Goal: Download file/media

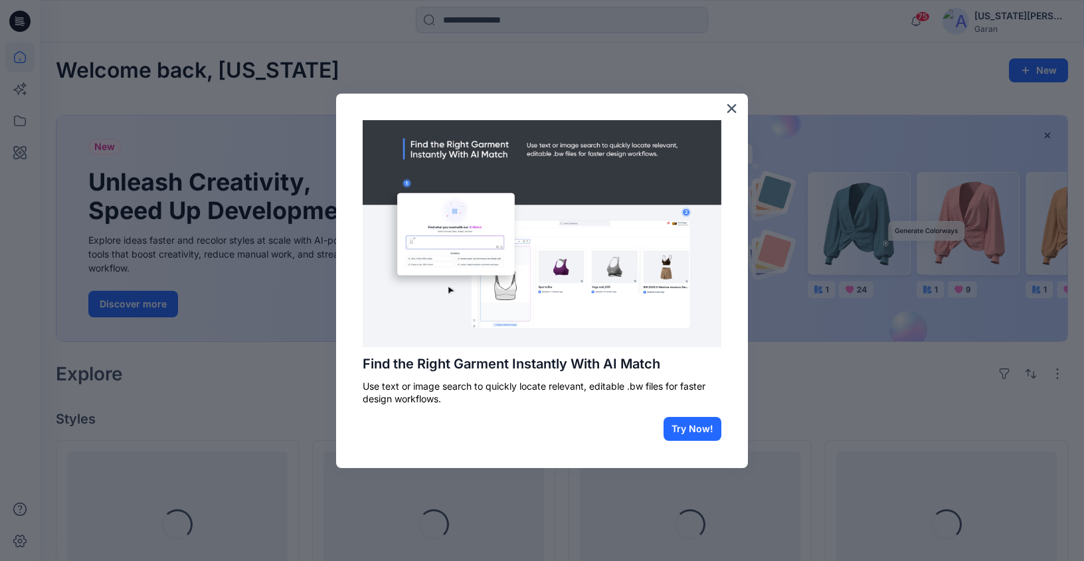
click at [937, 69] on div at bounding box center [542, 280] width 1084 height 561
click at [725, 110] on button "×" at bounding box center [731, 108] width 13 height 21
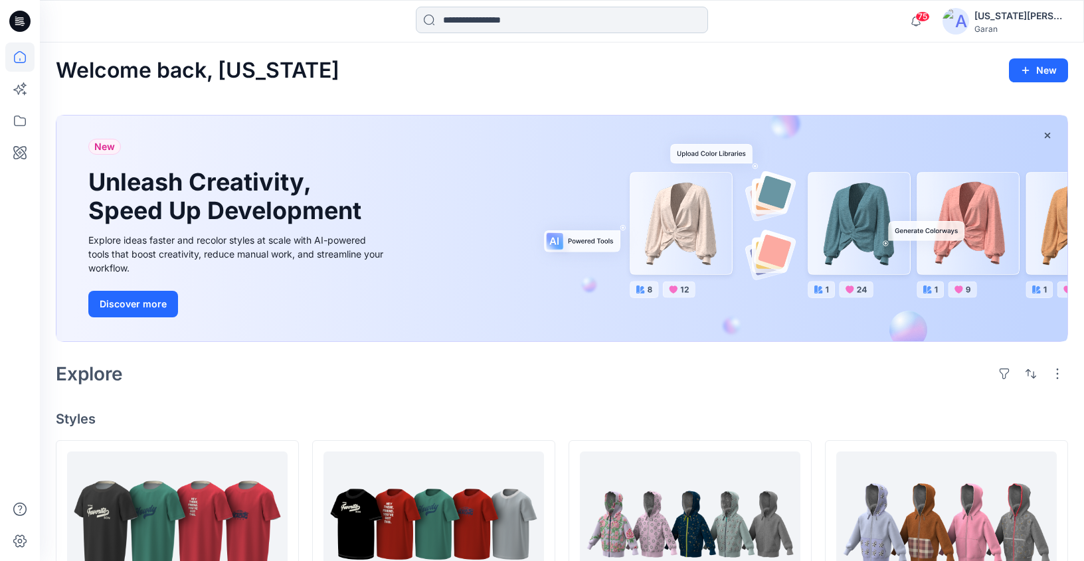
click at [610, 13] on input at bounding box center [562, 20] width 292 height 27
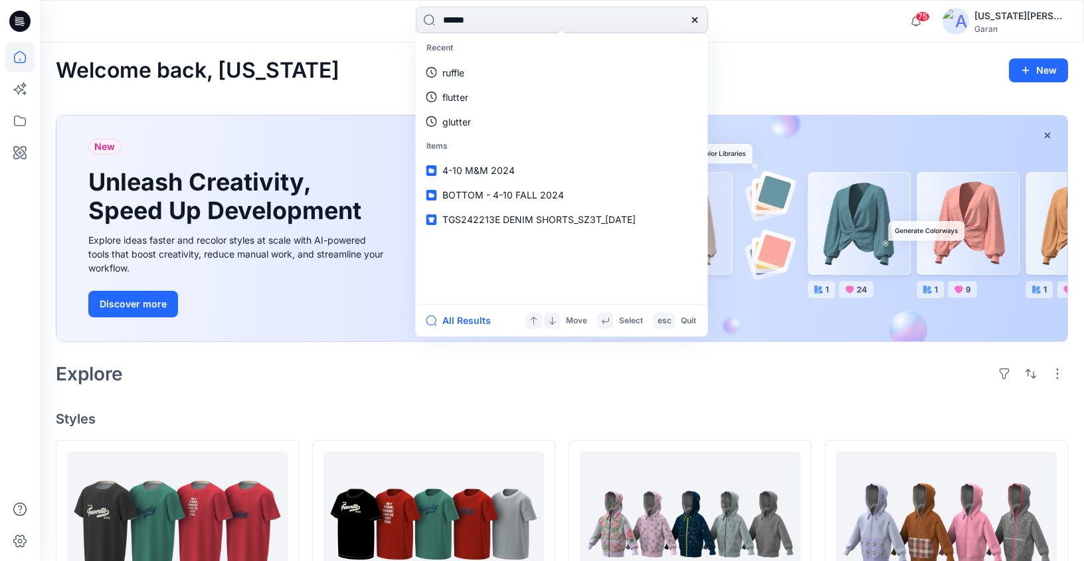
type input "*******"
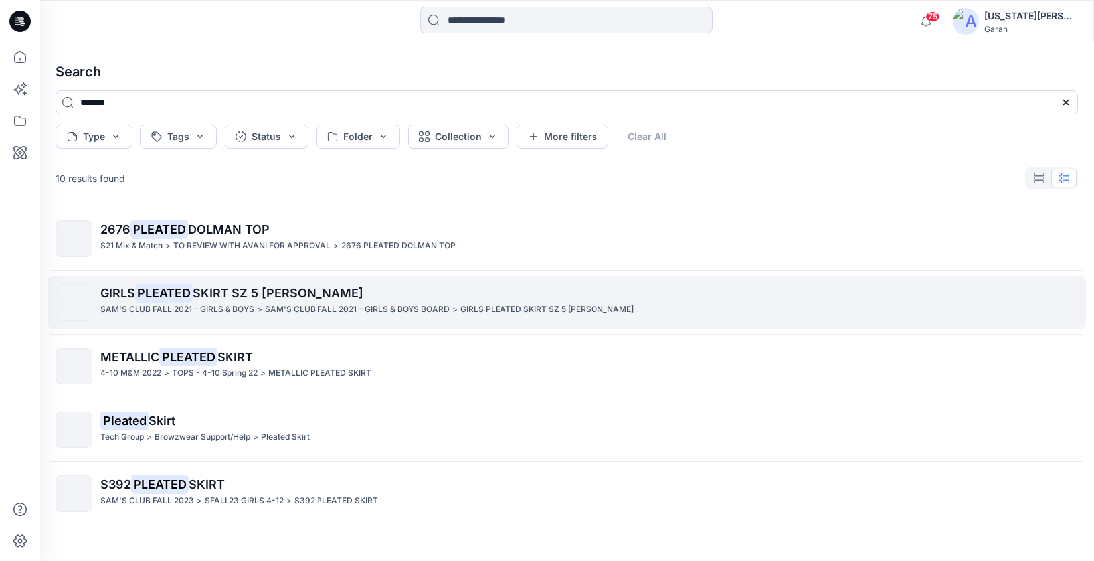
click at [180, 290] on mark "PLEATED" at bounding box center [164, 293] width 58 height 19
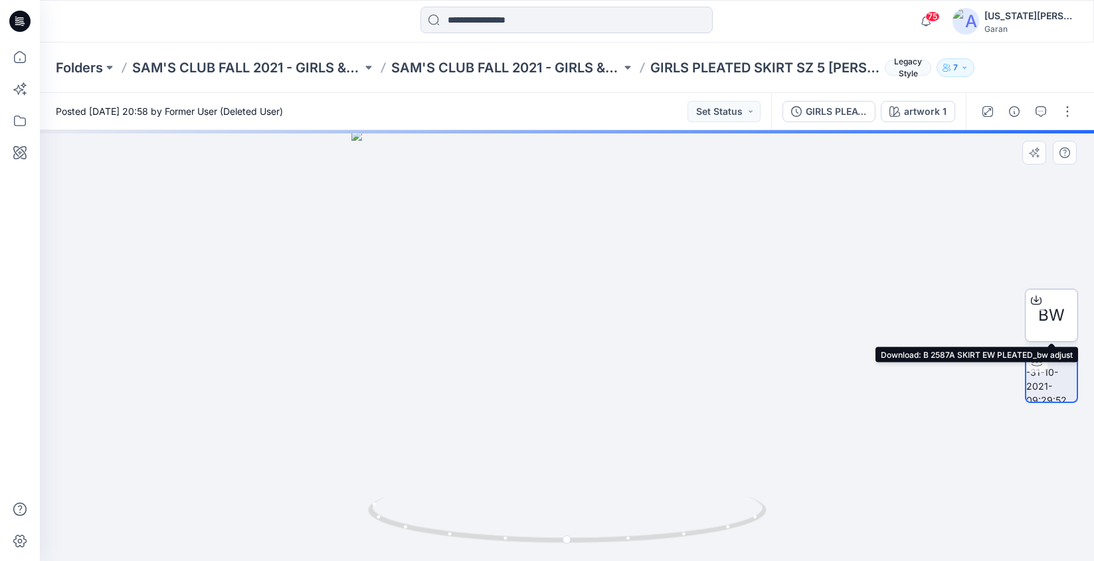
click at [1044, 306] on div at bounding box center [1036, 300] width 21 height 21
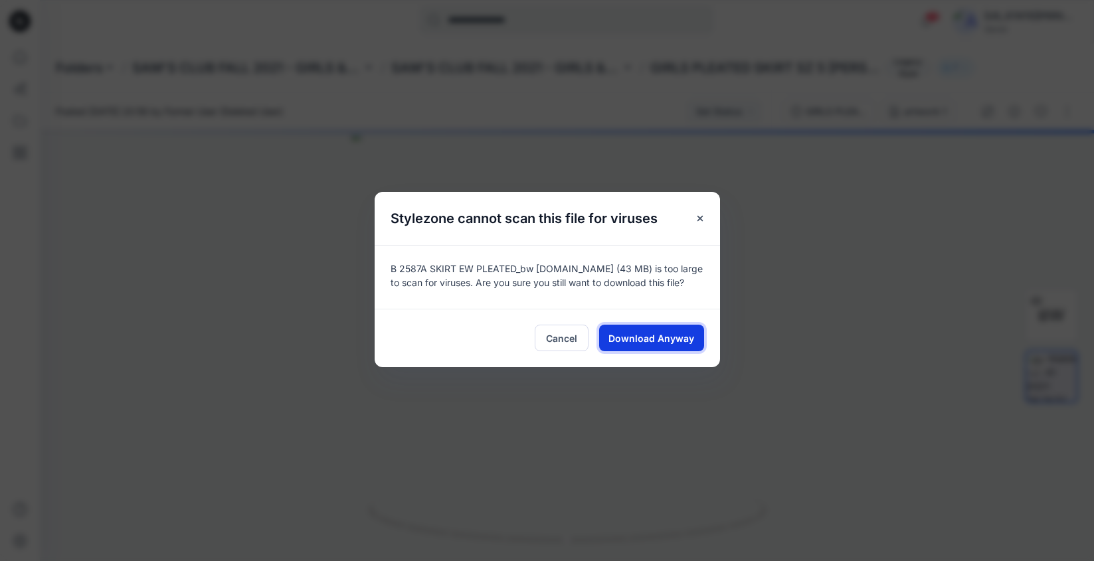
click at [637, 336] on span "Download Anyway" at bounding box center [652, 339] width 86 height 14
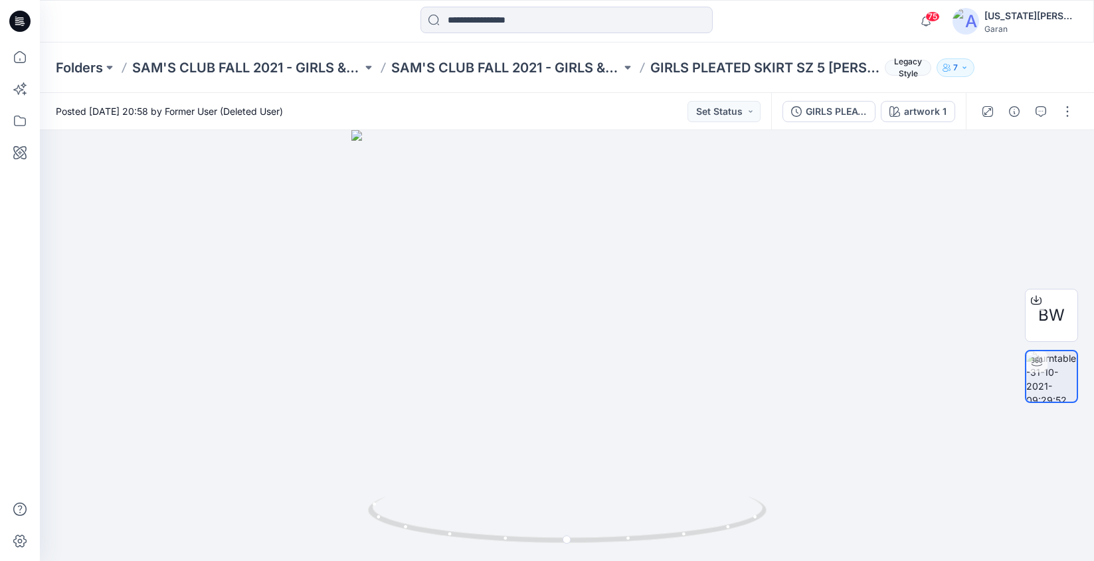
click at [570, 79] on div "Folders [PERSON_NAME]'S CLUB FALL 2021 - GIRLS & BOYS [PERSON_NAME]'S CLUB FALL…" at bounding box center [567, 68] width 1054 height 50
click at [230, 60] on p "SAM'S CLUB FALL 2021 - GIRLS & BOYS" at bounding box center [247, 67] width 230 height 19
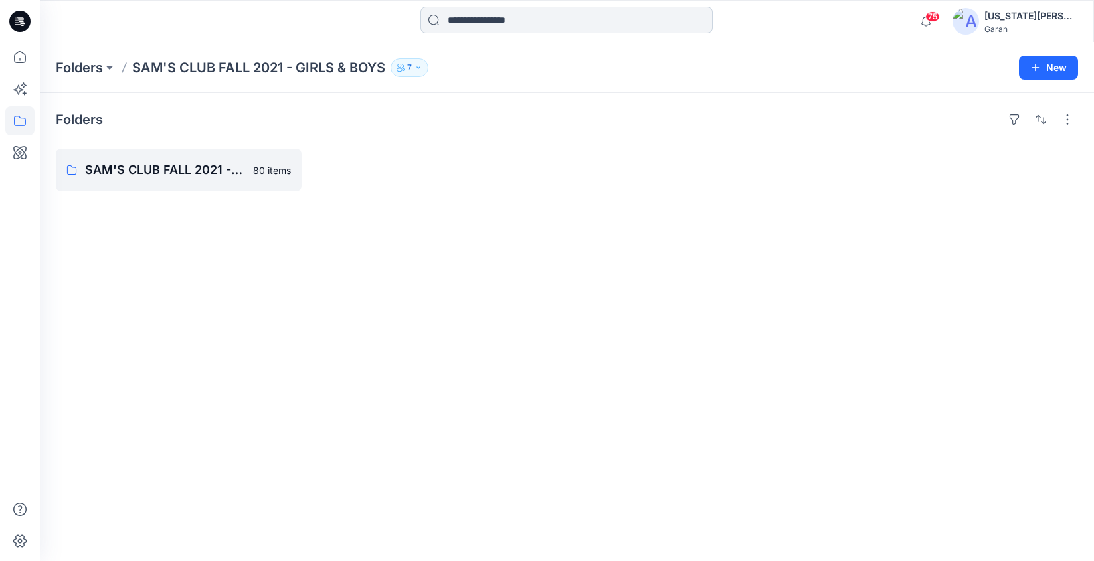
click at [446, 26] on input at bounding box center [567, 20] width 292 height 27
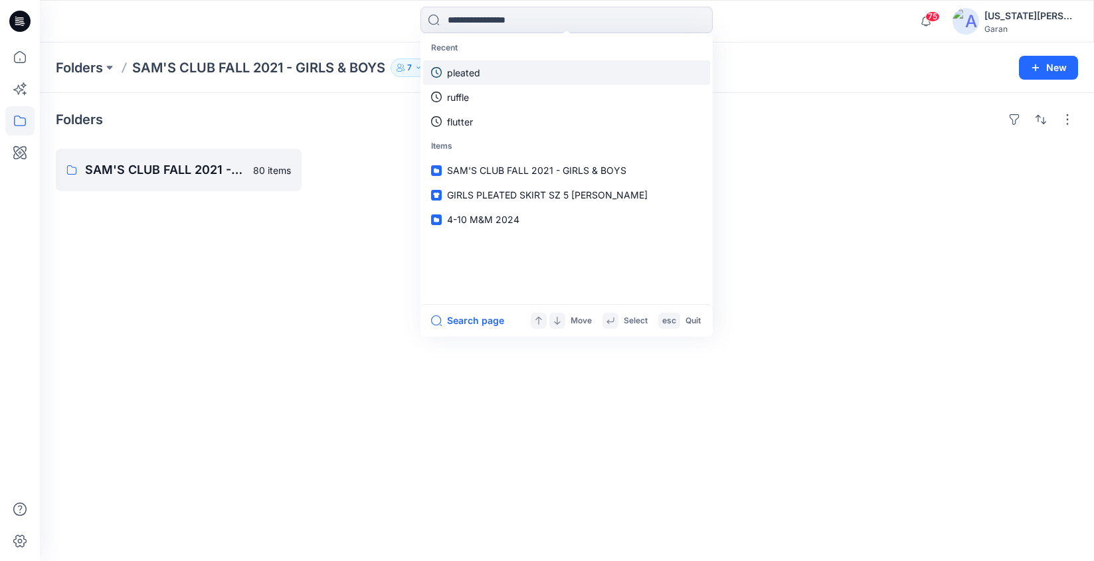
click at [489, 73] on link "pleated" at bounding box center [566, 72] width 287 height 25
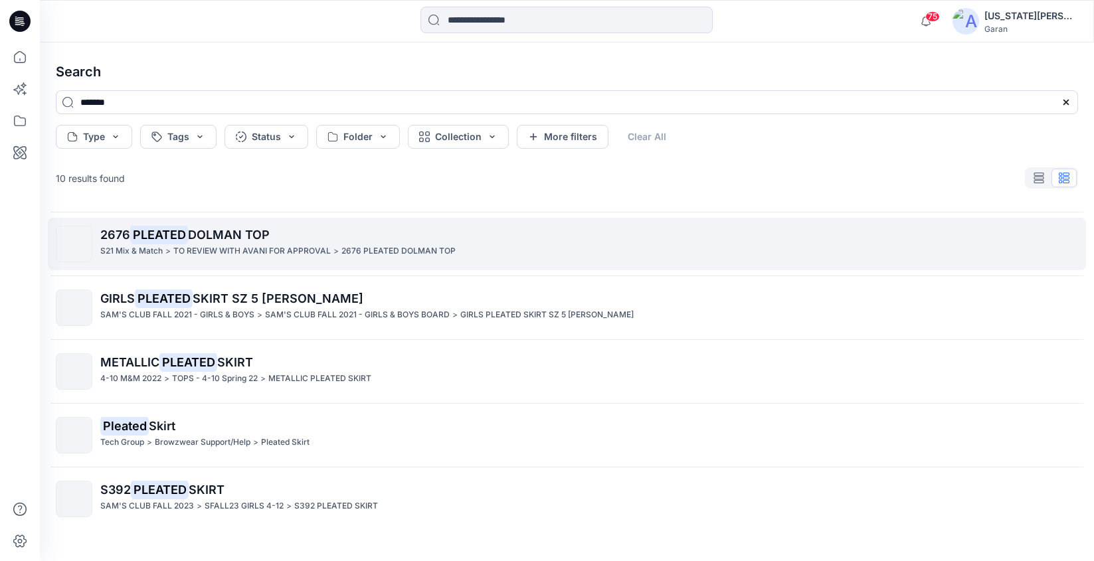
scroll to position [326, 0]
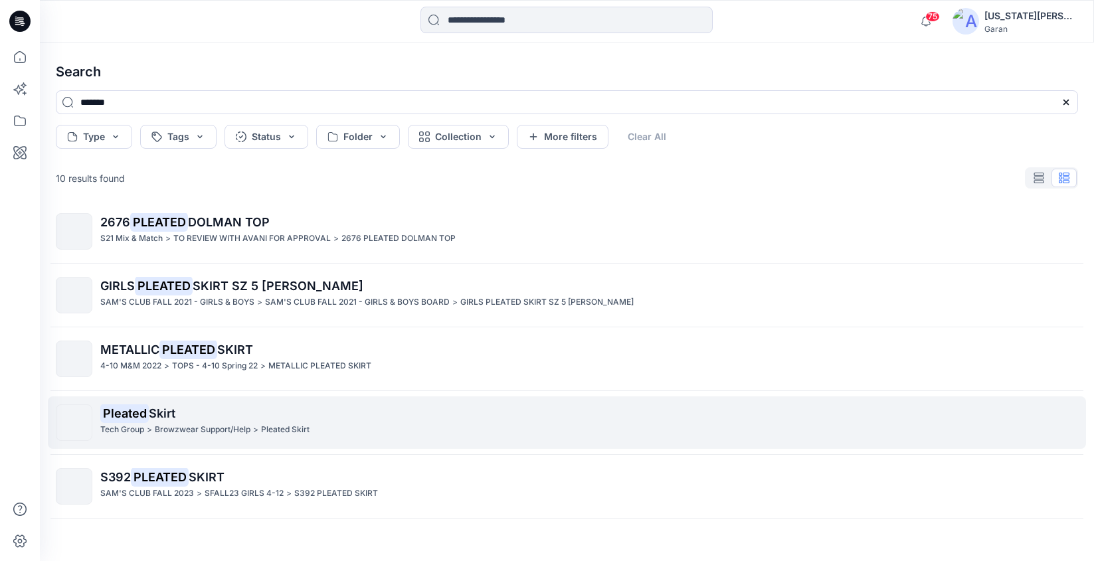
click at [216, 431] on p "Browzwear Support/Help" at bounding box center [203, 430] width 96 height 14
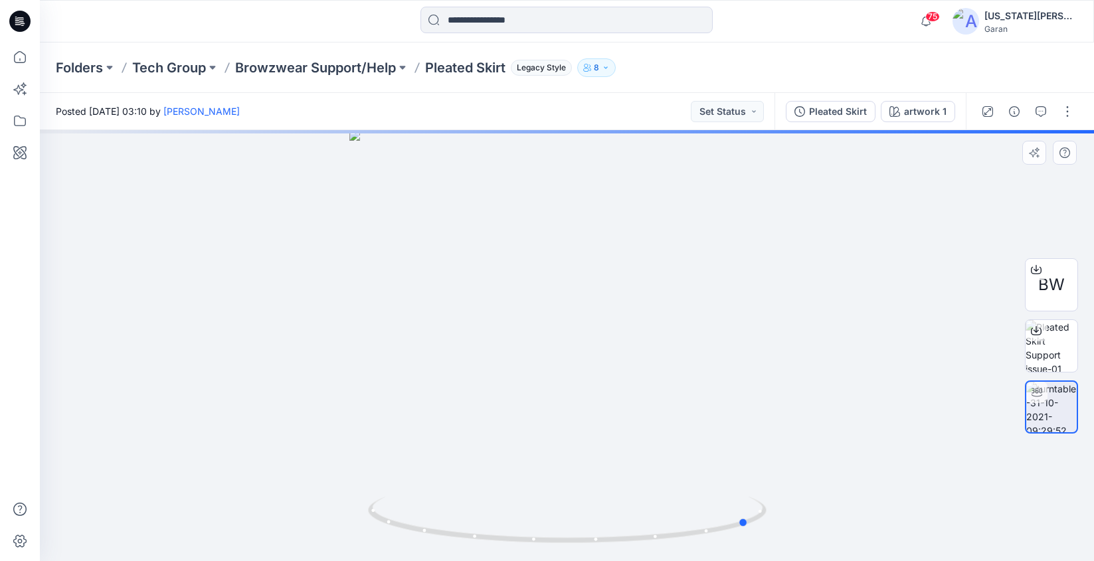
drag, startPoint x: 609, startPoint y: 414, endPoint x: 410, endPoint y: 425, distance: 198.9
click at [410, 425] on div at bounding box center [567, 345] width 1054 height 431
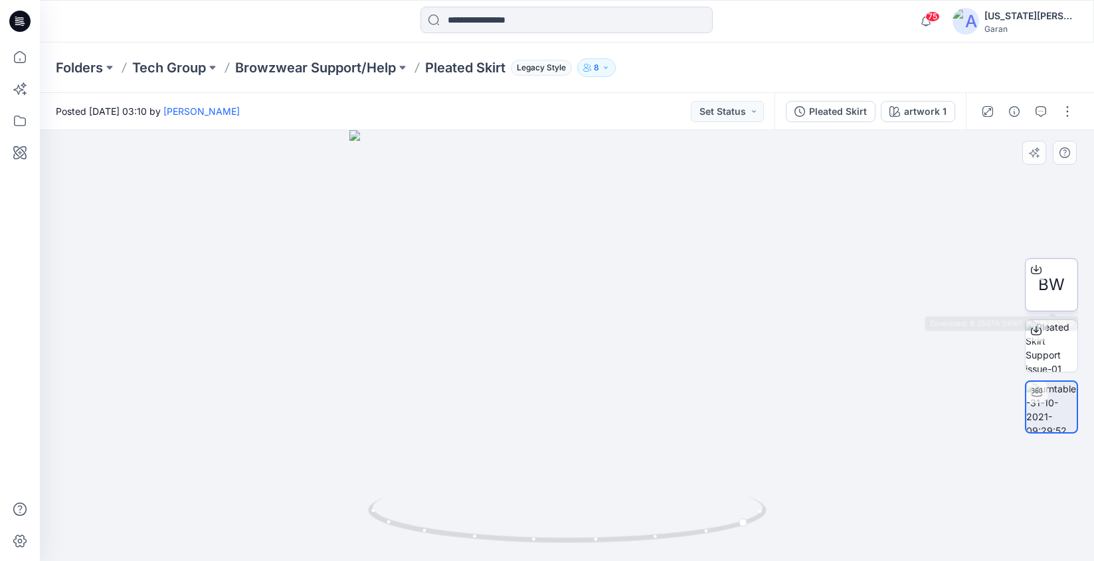
click at [1032, 264] on icon at bounding box center [1036, 269] width 11 height 11
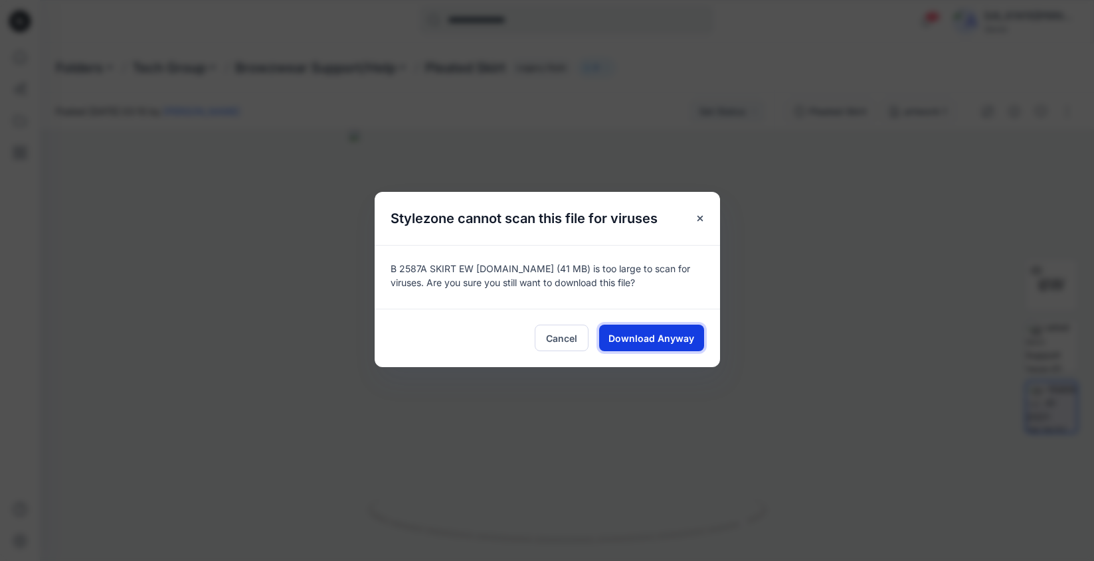
click at [690, 344] on span "Download Anyway" at bounding box center [652, 339] width 86 height 14
